Goal: Entertainment & Leisure: Consume media (video, audio)

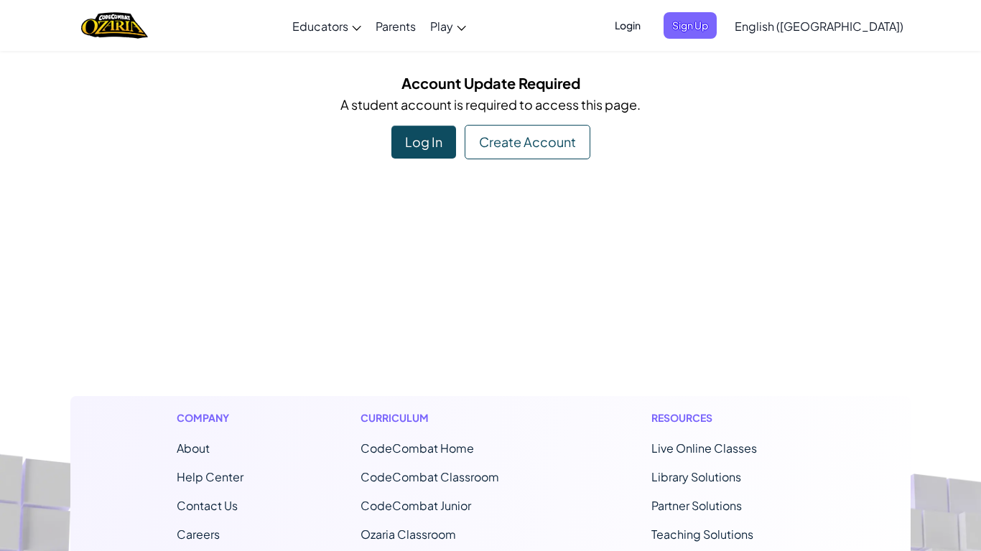
click at [421, 143] on div "Log In" at bounding box center [423, 142] width 65 height 33
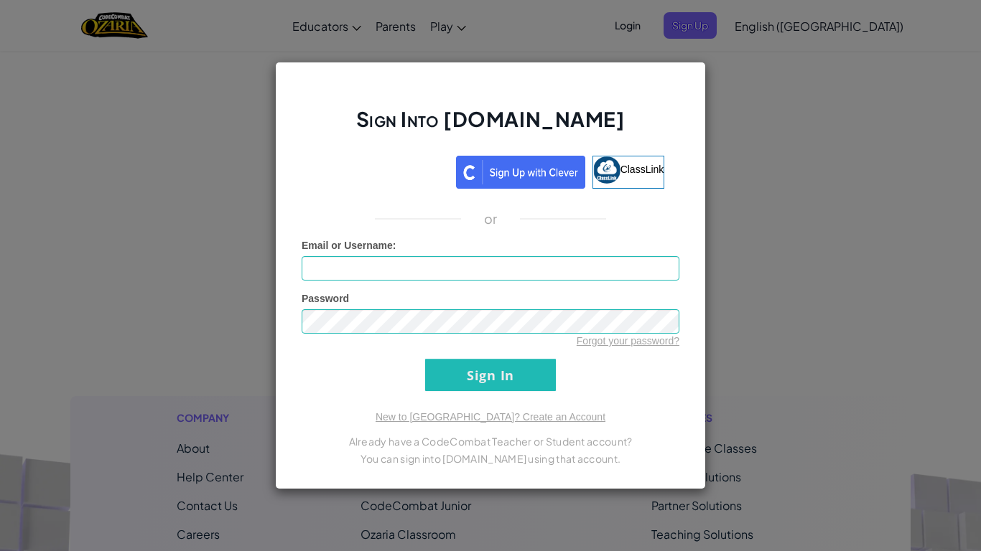
click at [795, 198] on div "Sign Into [DOMAIN_NAME] ClassLink or Unknown Error Email or Username : Password…" at bounding box center [490, 275] width 981 height 551
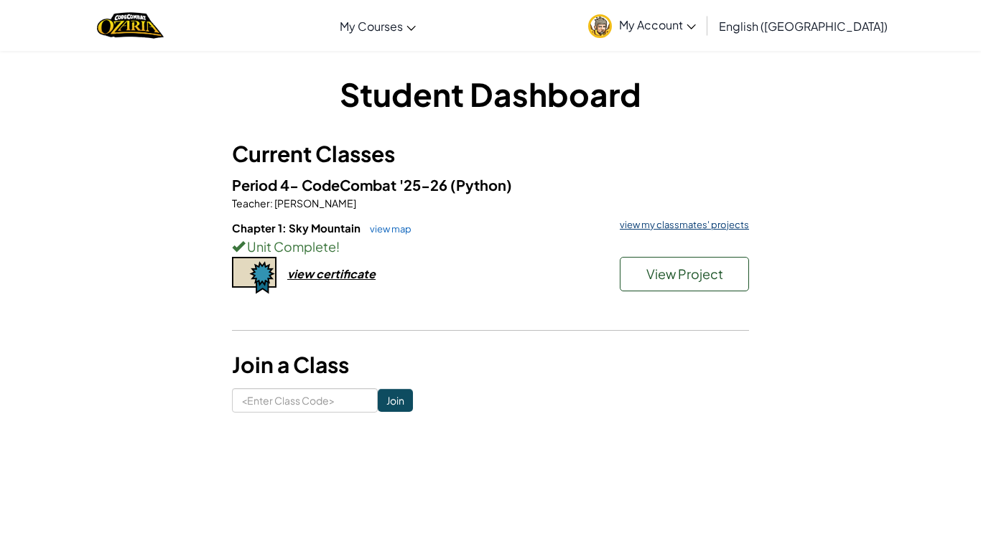
click at [684, 221] on link "view my classmates' projects" at bounding box center [680, 224] width 136 height 9
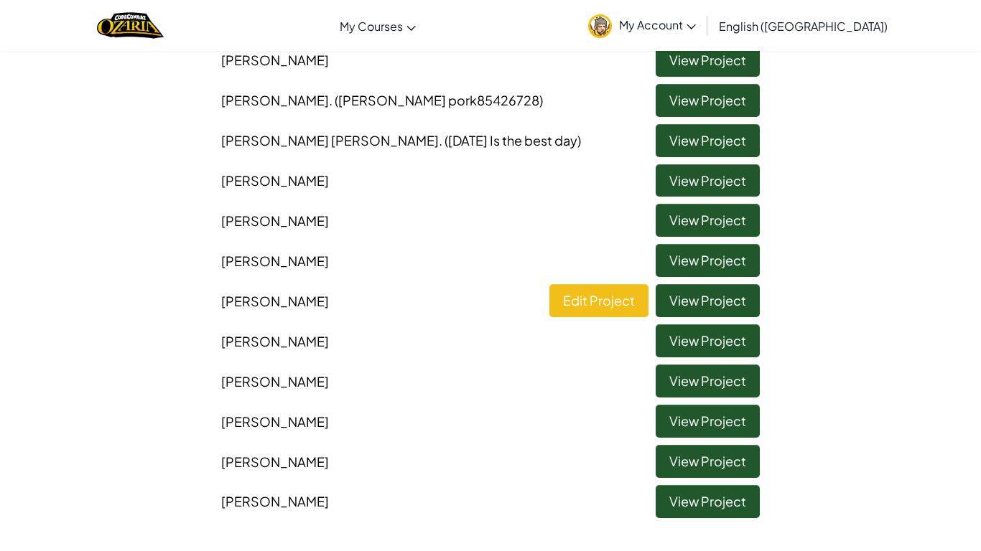
scroll to position [363, 0]
click at [707, 450] on link "View Project" at bounding box center [707, 462] width 104 height 33
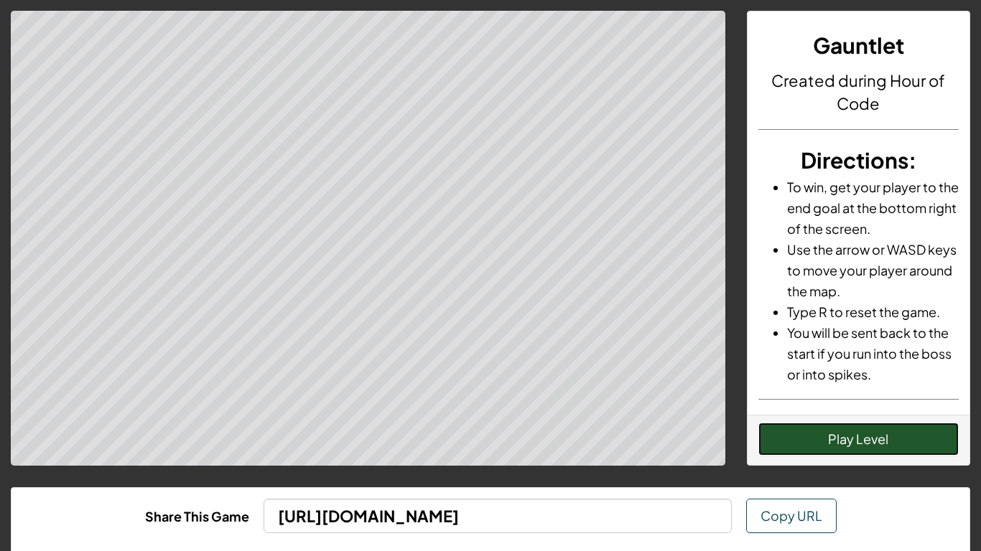
click at [823, 449] on button "Play Level" at bounding box center [858, 439] width 201 height 33
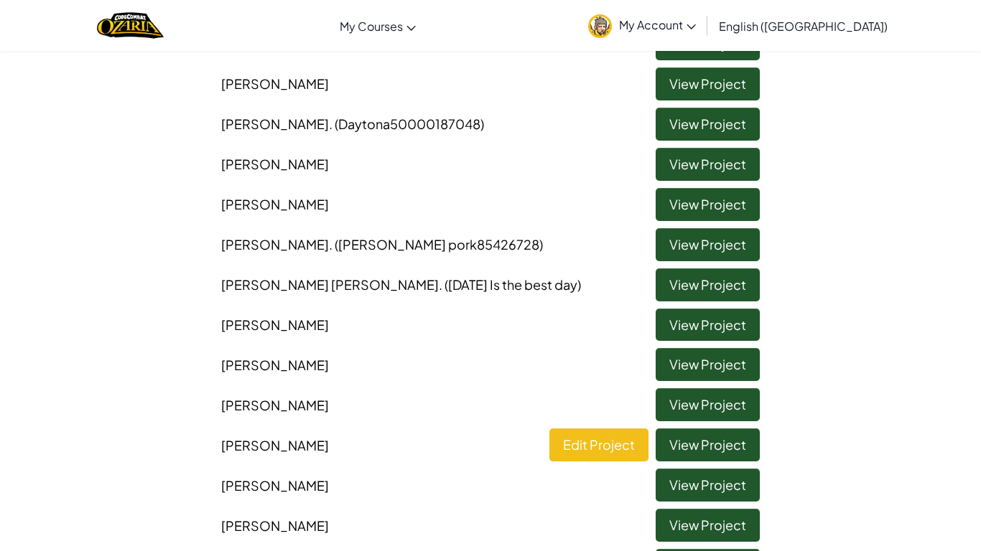
scroll to position [223, 0]
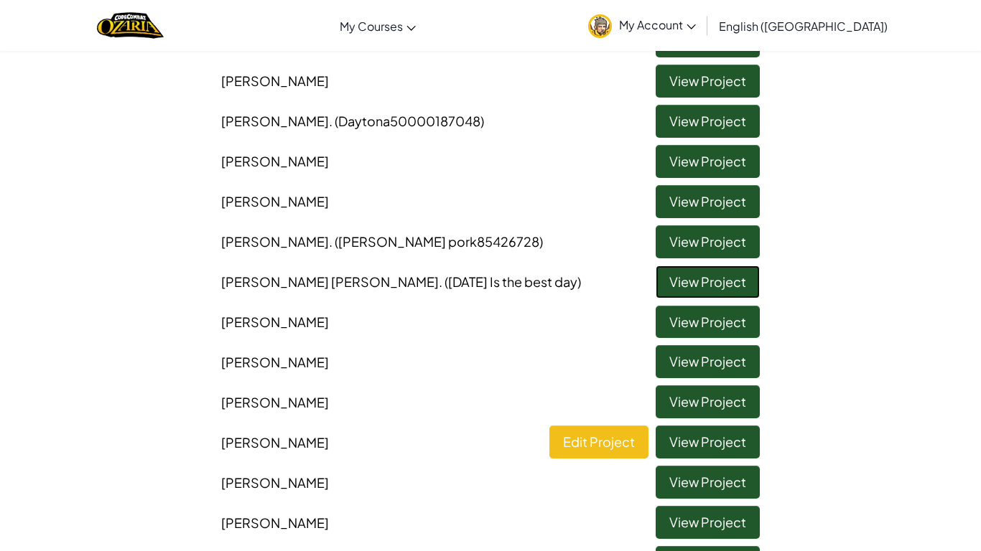
click at [671, 277] on link "View Project" at bounding box center [707, 282] width 104 height 33
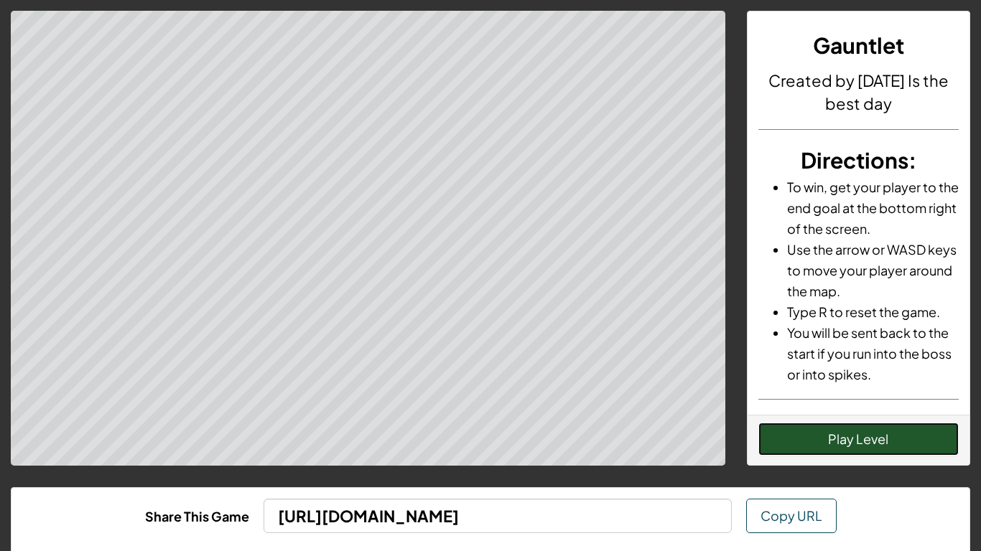
click at [876, 450] on button "Play Level" at bounding box center [858, 439] width 201 height 33
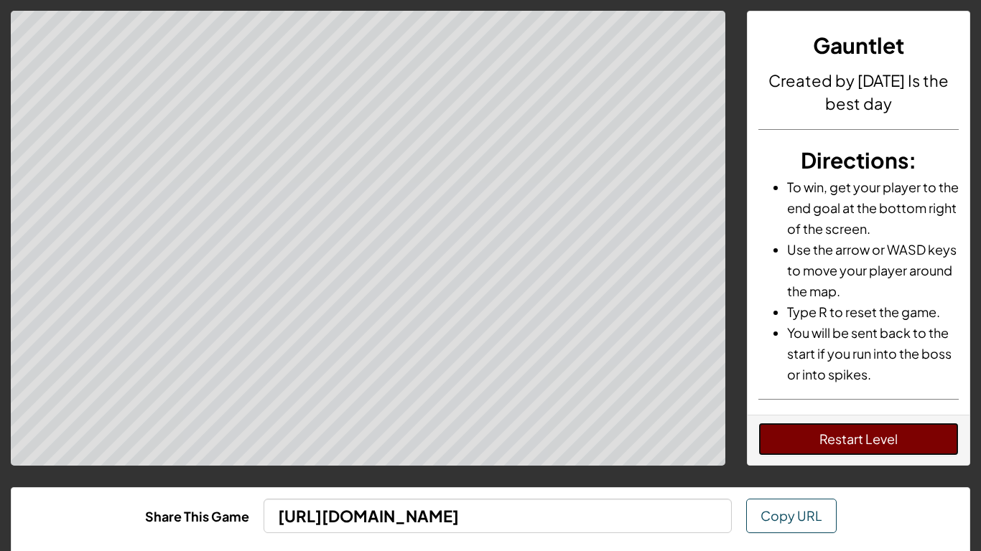
click at [910, 447] on button "Restart Level" at bounding box center [858, 439] width 201 height 33
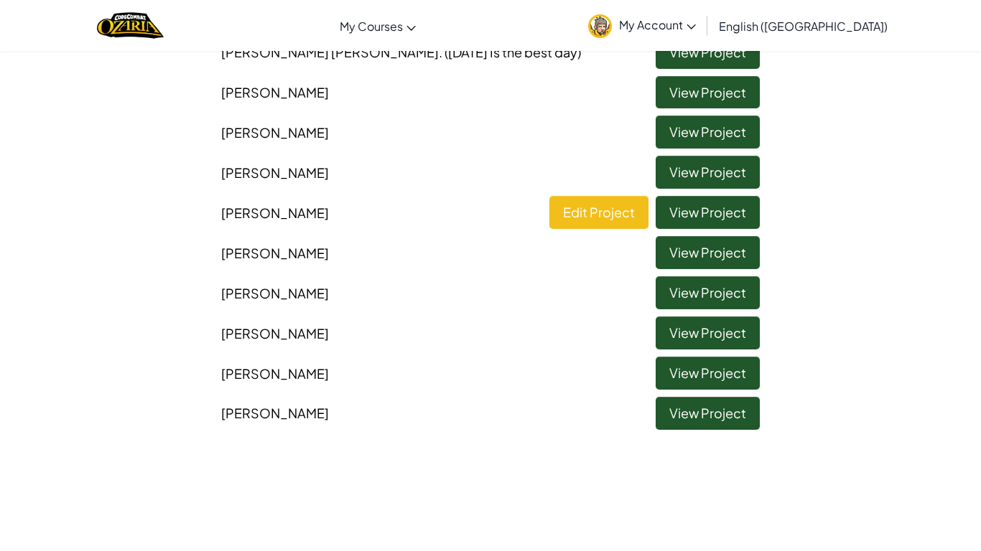
scroll to position [454, 0]
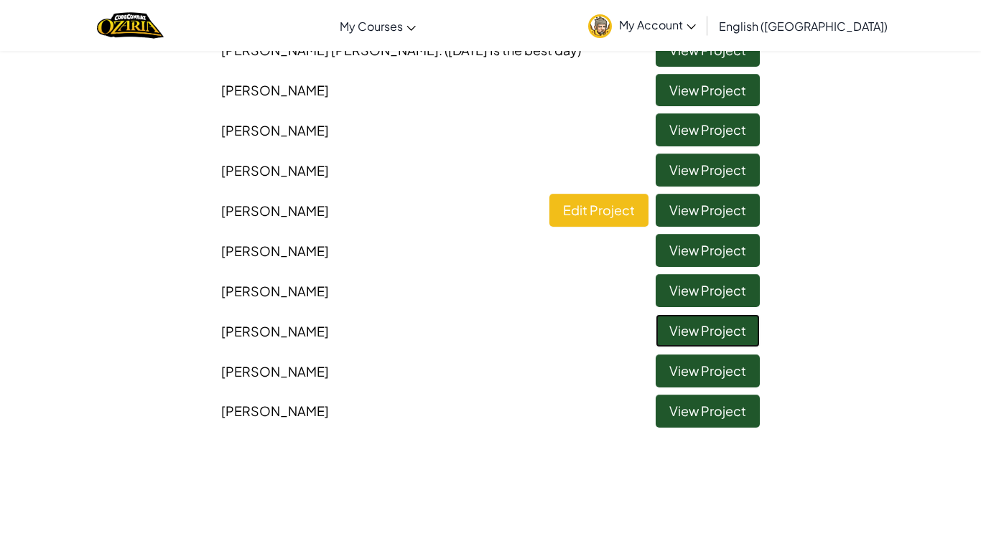
click at [720, 327] on link "View Project" at bounding box center [707, 330] width 104 height 33
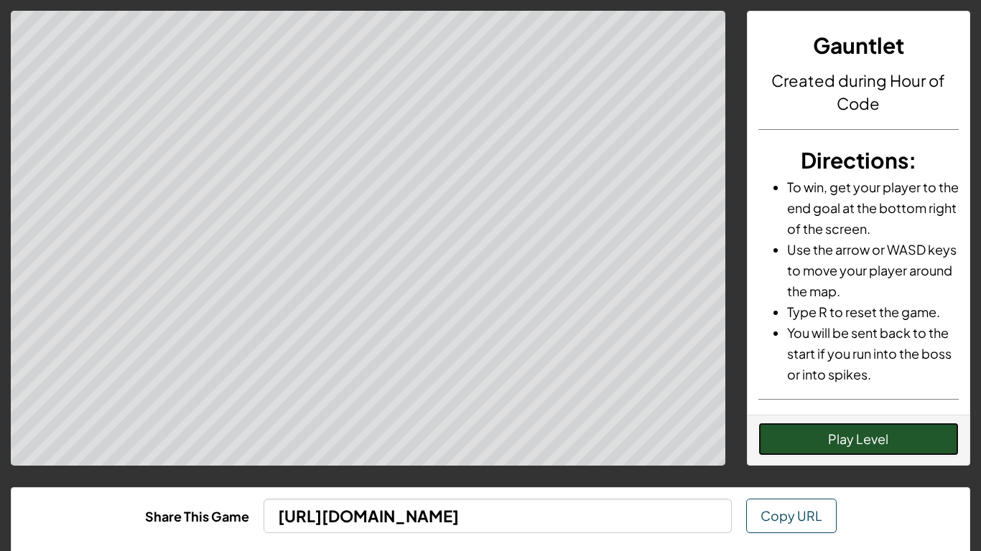
click at [790, 430] on button "Play Level" at bounding box center [858, 439] width 201 height 33
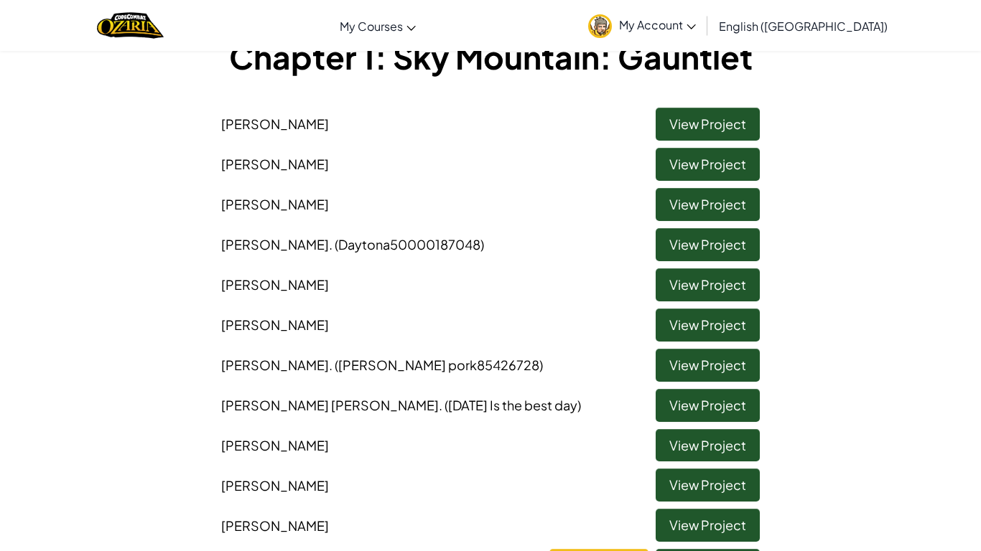
scroll to position [101, 0]
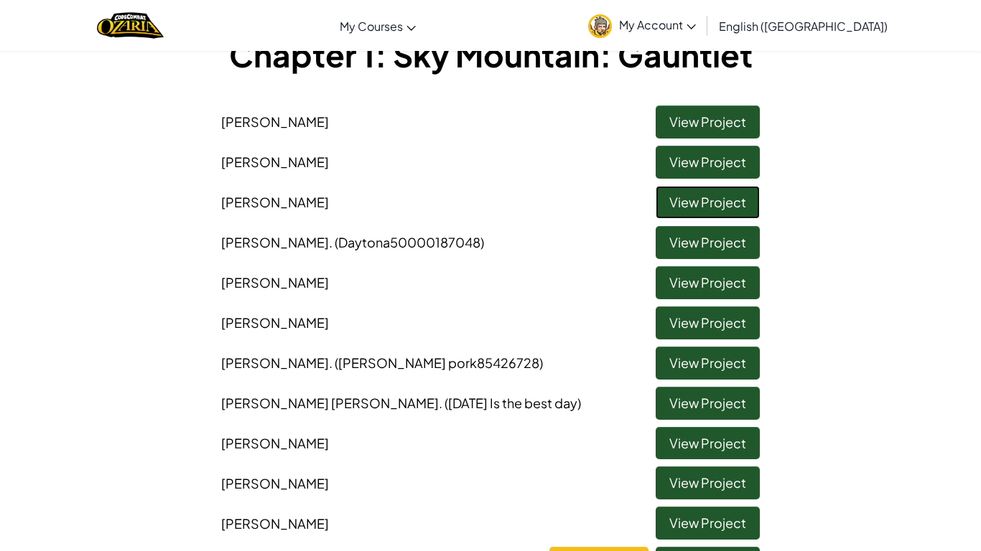
click at [706, 200] on link "View Project" at bounding box center [707, 202] width 104 height 33
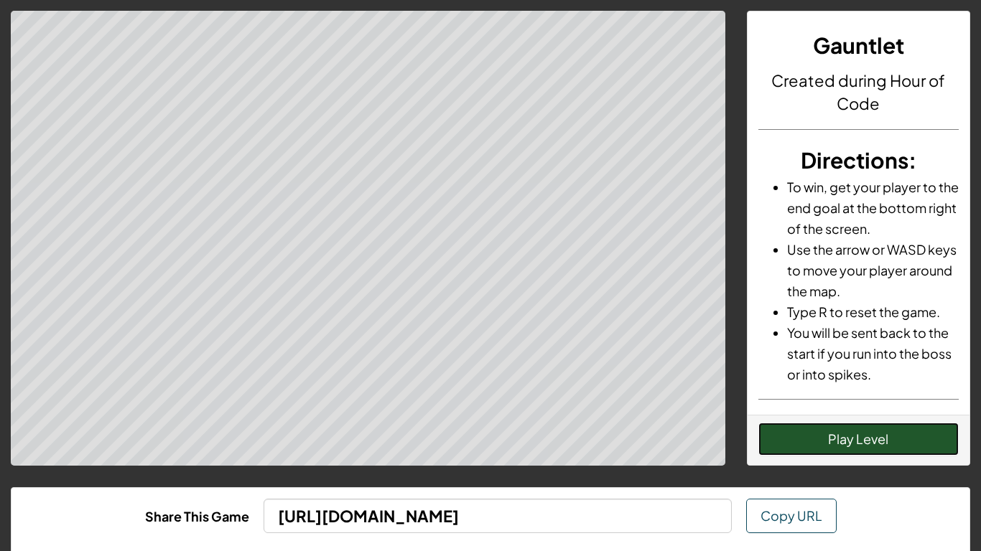
click at [797, 452] on button "Play Level" at bounding box center [858, 439] width 201 height 33
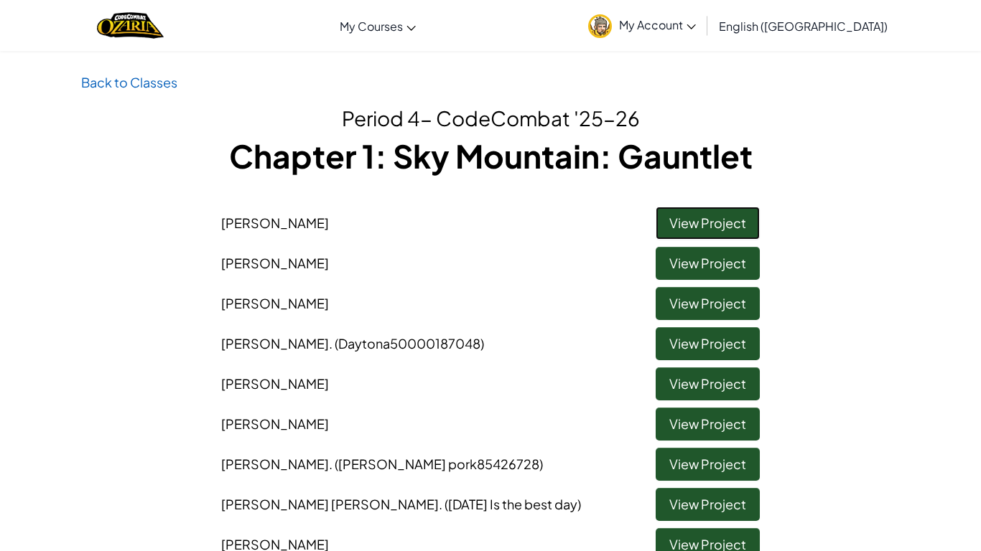
click at [693, 219] on link "View Project" at bounding box center [707, 223] width 104 height 33
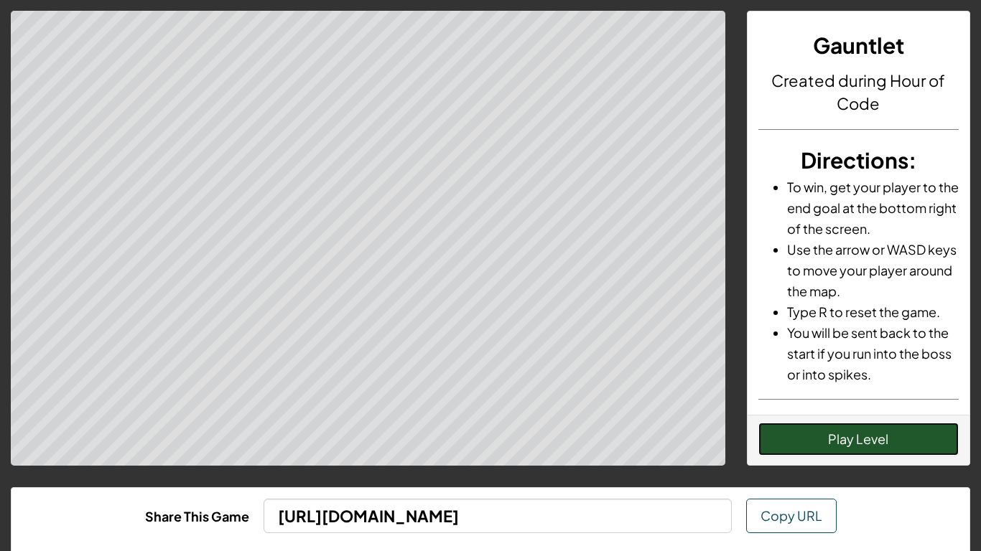
click at [901, 428] on button "Play Level" at bounding box center [858, 439] width 201 height 33
